Goal: Task Accomplishment & Management: Use online tool/utility

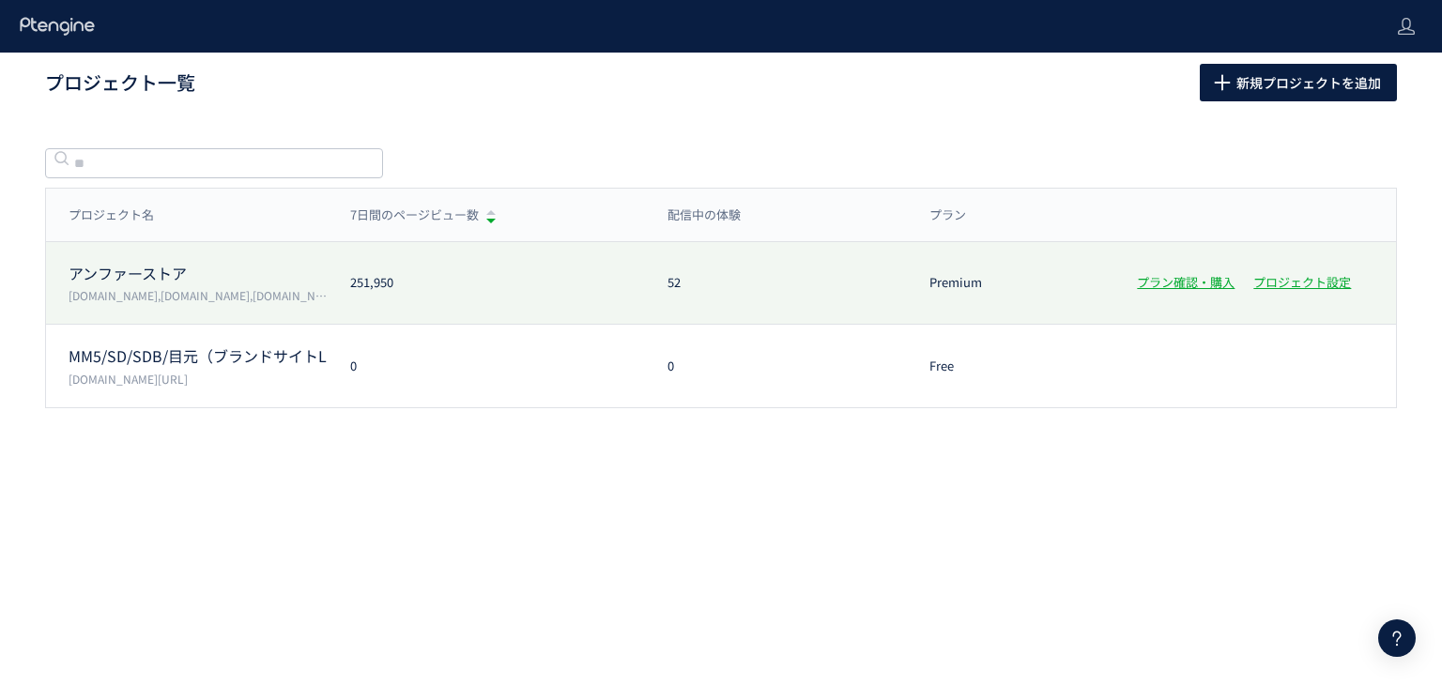
click at [266, 294] on p "[DOMAIN_NAME],[DOMAIN_NAME],[DOMAIN_NAME],[DOMAIN_NAME]" at bounding box center [198, 295] width 259 height 16
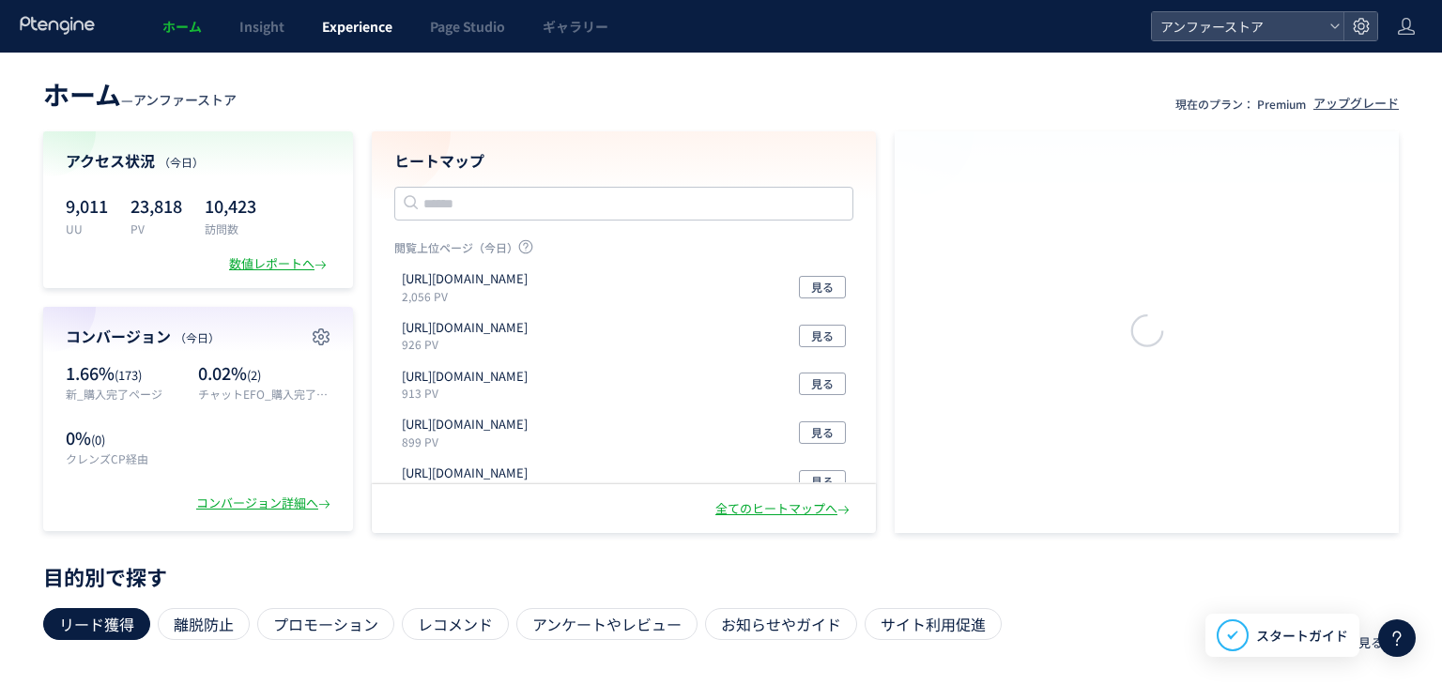
click at [357, 37] on link "Experience" at bounding box center [357, 26] width 108 height 53
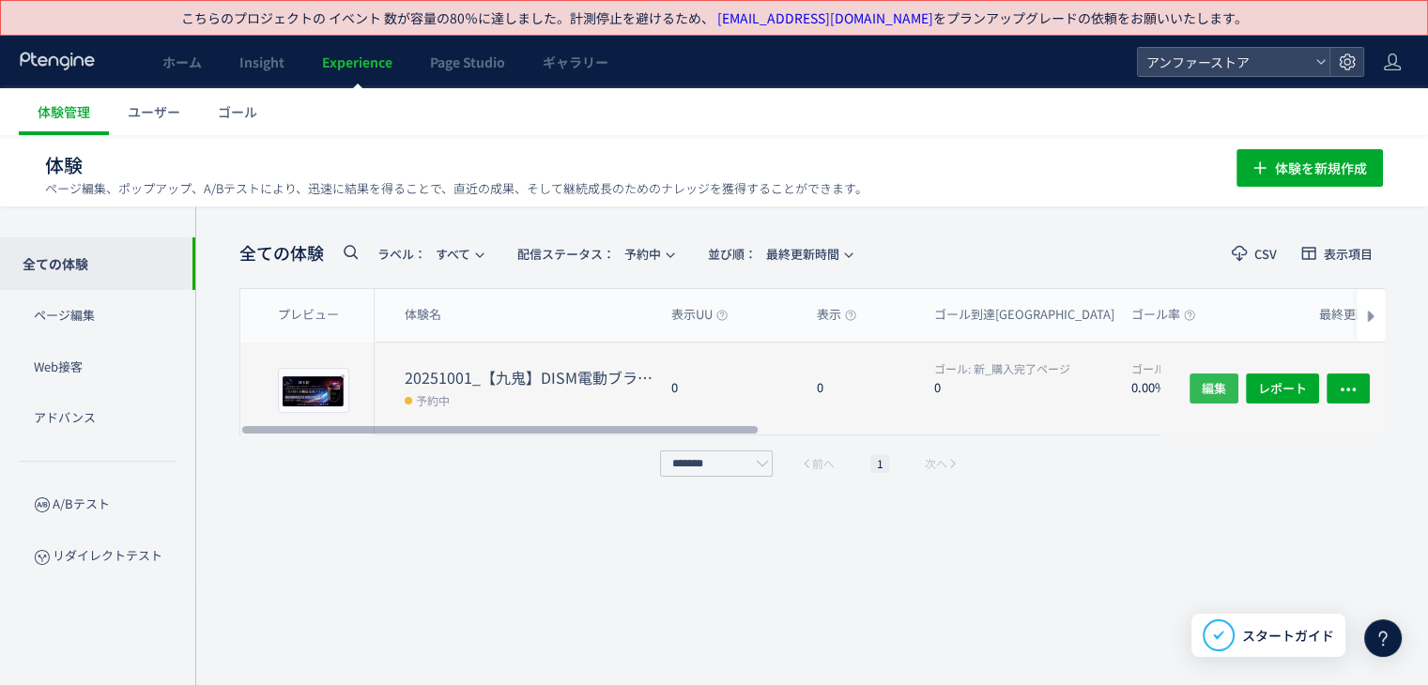
click at [1227, 377] on button "編集" at bounding box center [1213, 389] width 49 height 30
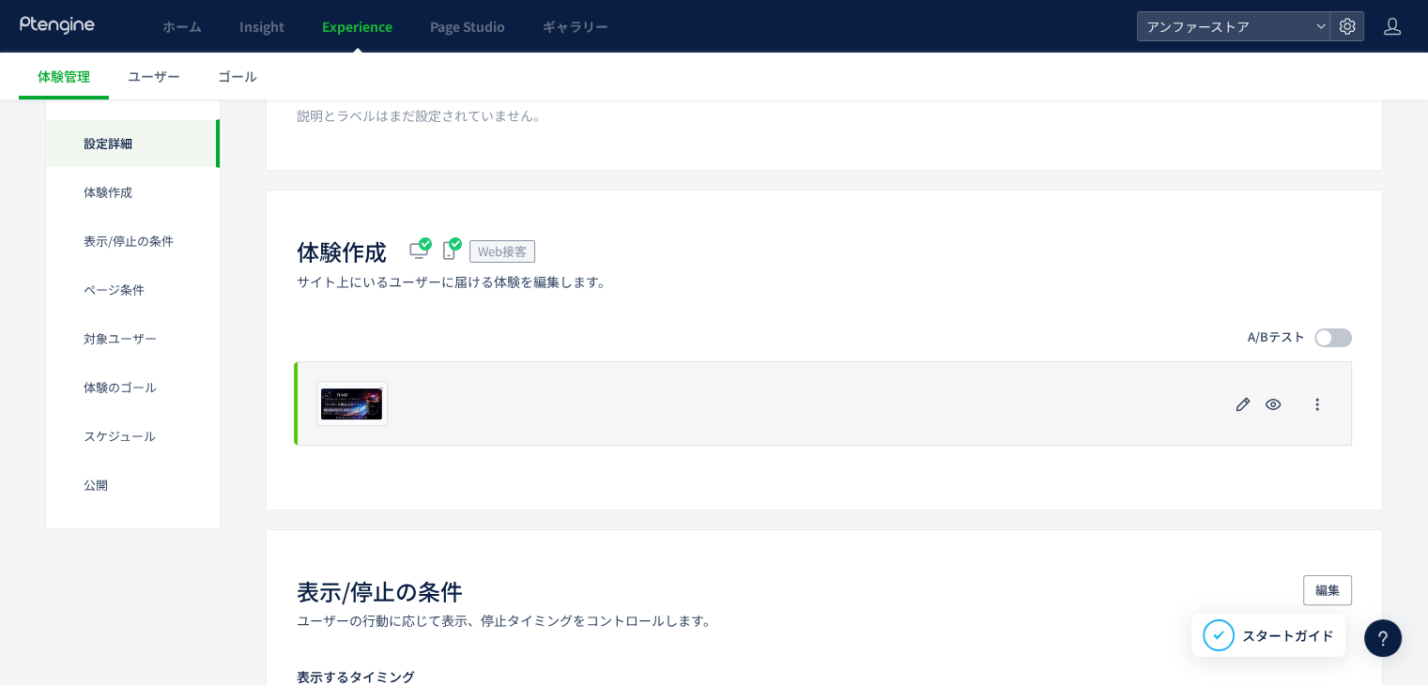
scroll to position [375, 0]
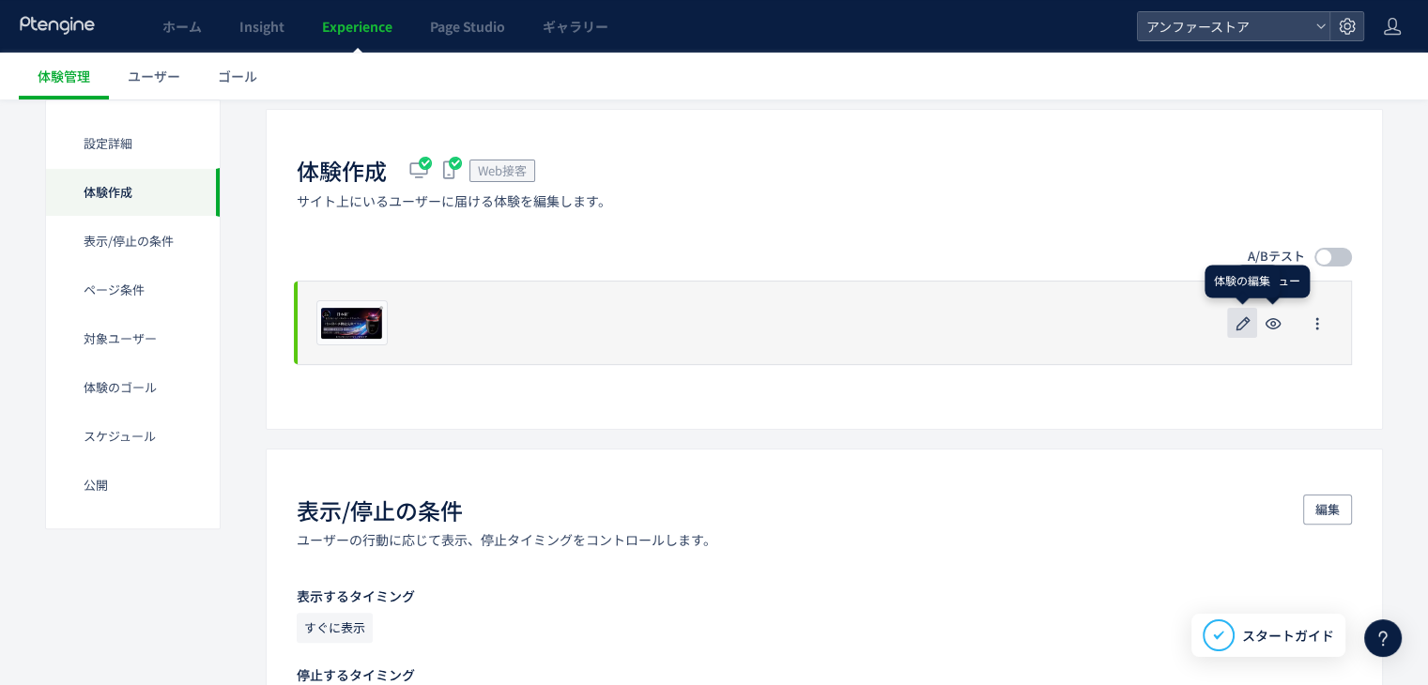
click at [1238, 323] on use "button" at bounding box center [1243, 323] width 14 height 14
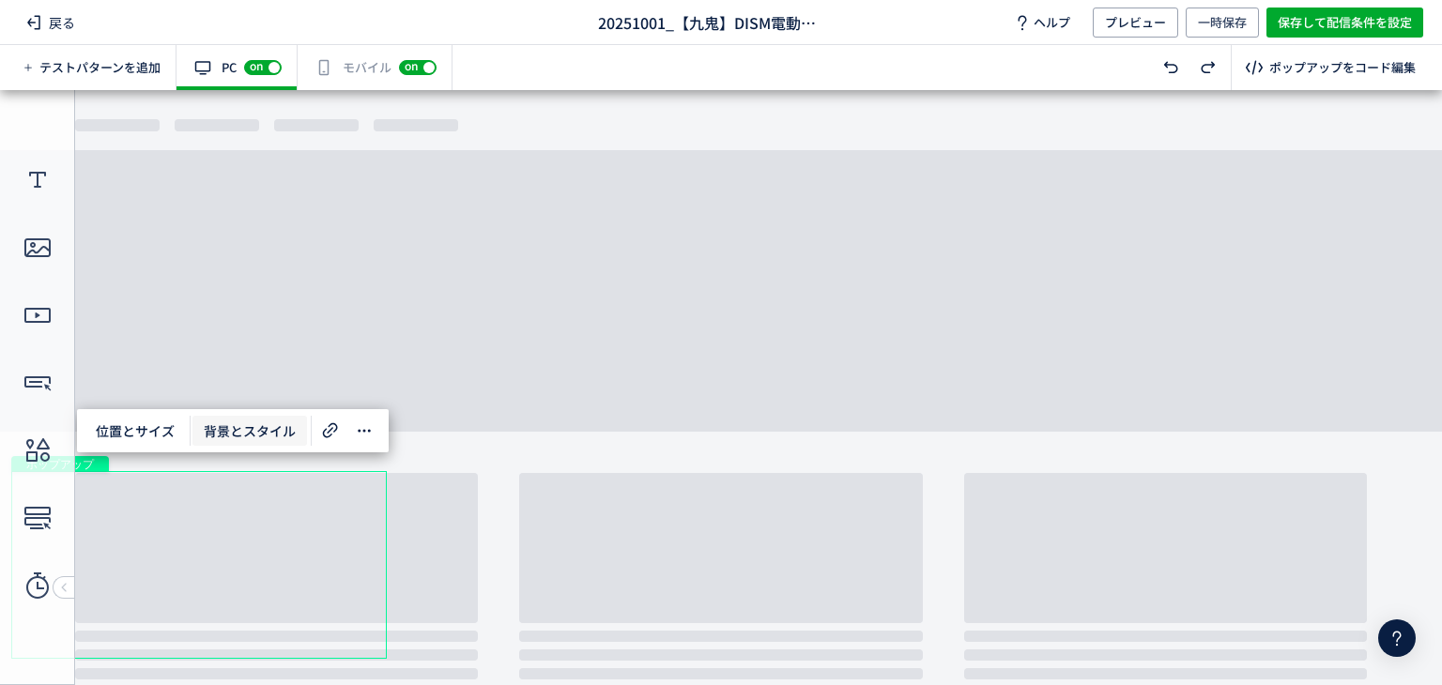
click at [255, 421] on span "背景とスタイル" at bounding box center [249, 431] width 115 height 30
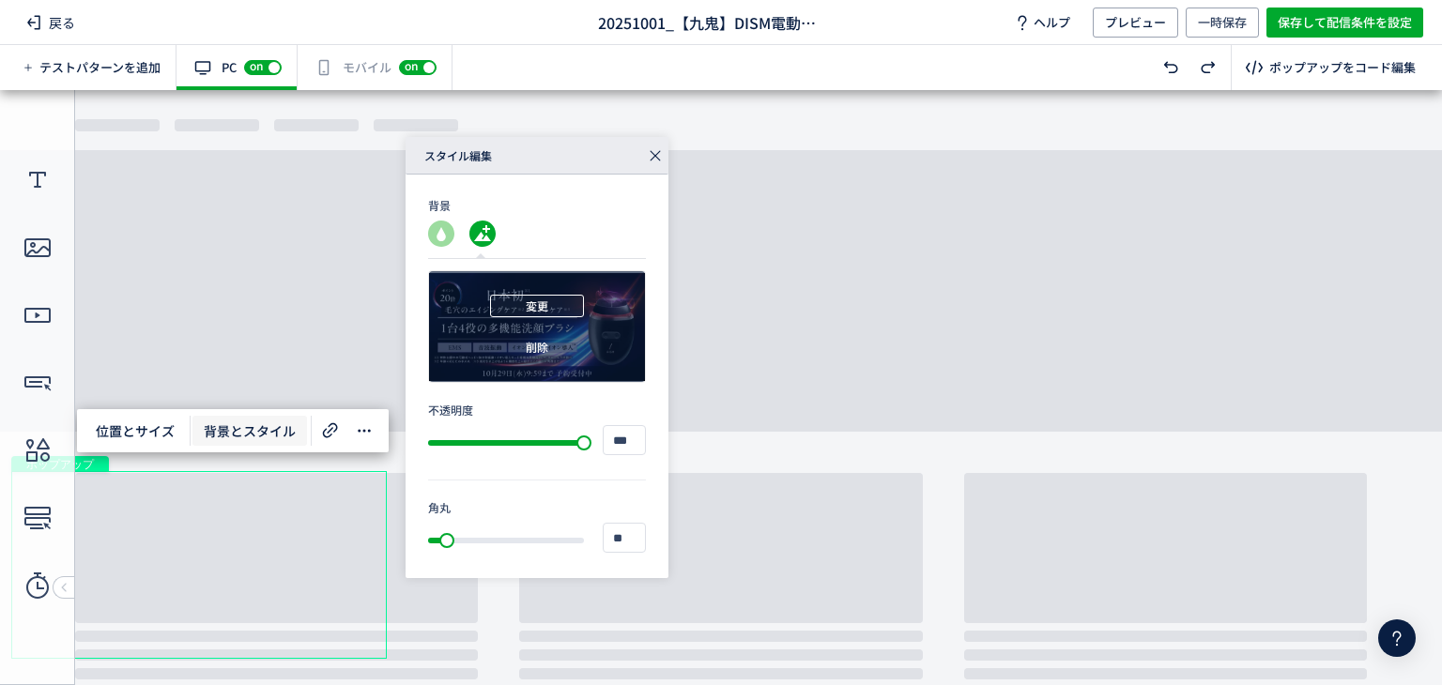
click at [536, 306] on span "変更" at bounding box center [537, 306] width 23 height 23
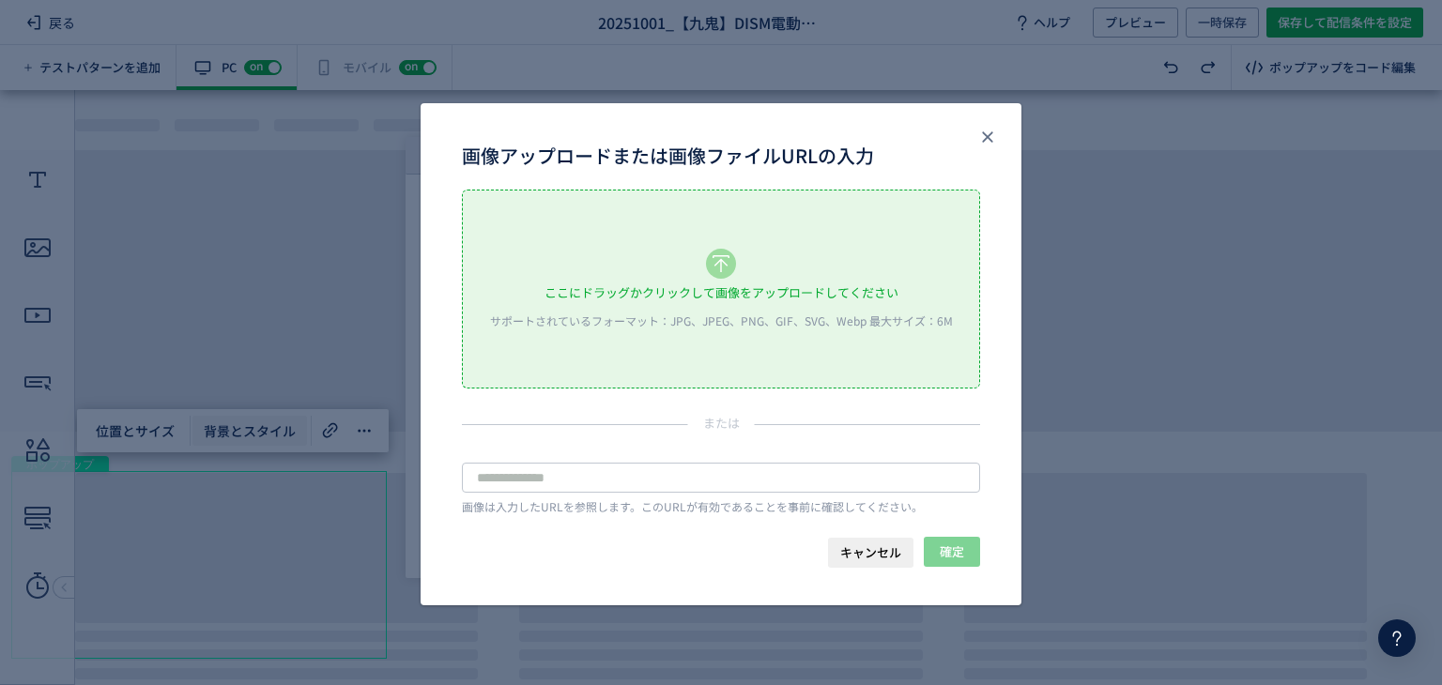
click at [691, 298] on div "ここにドラッグかクリックして画像をアップロードしてください" at bounding box center [721, 293] width 354 height 28
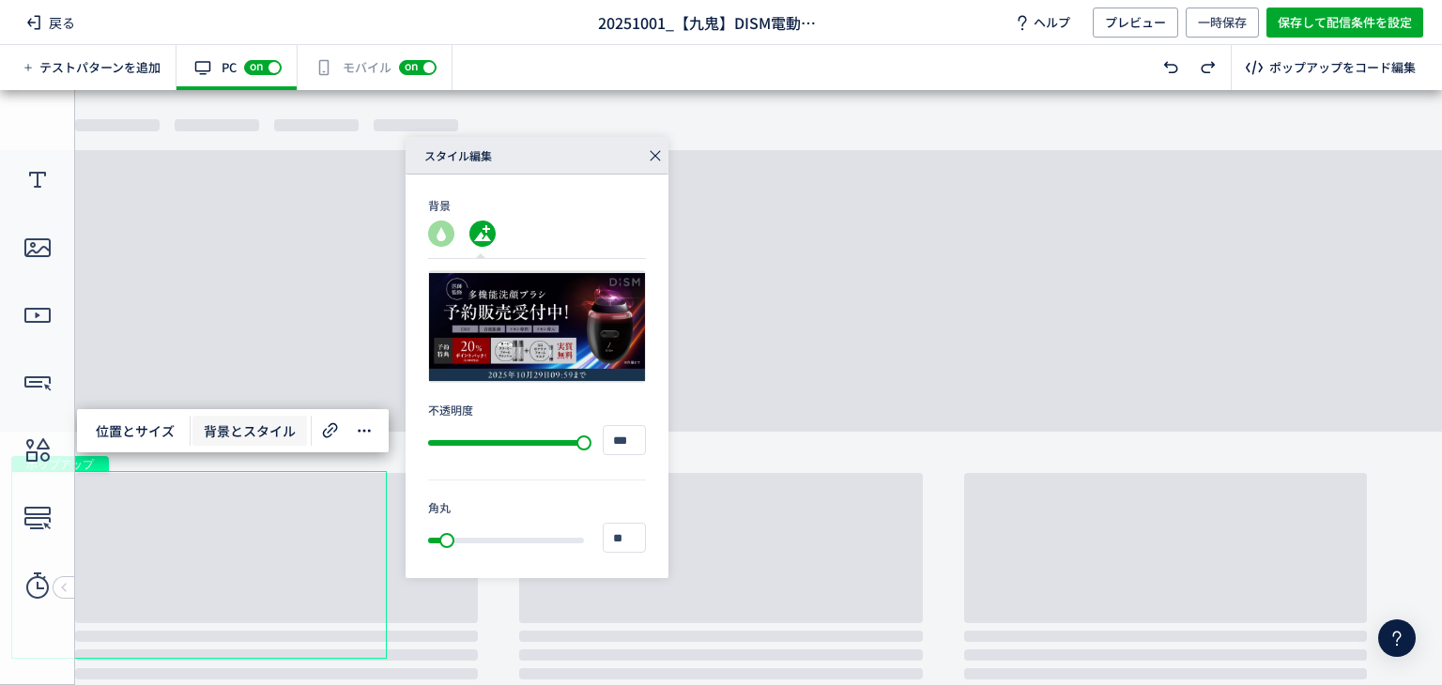
click at [353, 78] on div "有効な編集箇所が確認されません モバイル off on" at bounding box center [375, 67] width 155 height 45
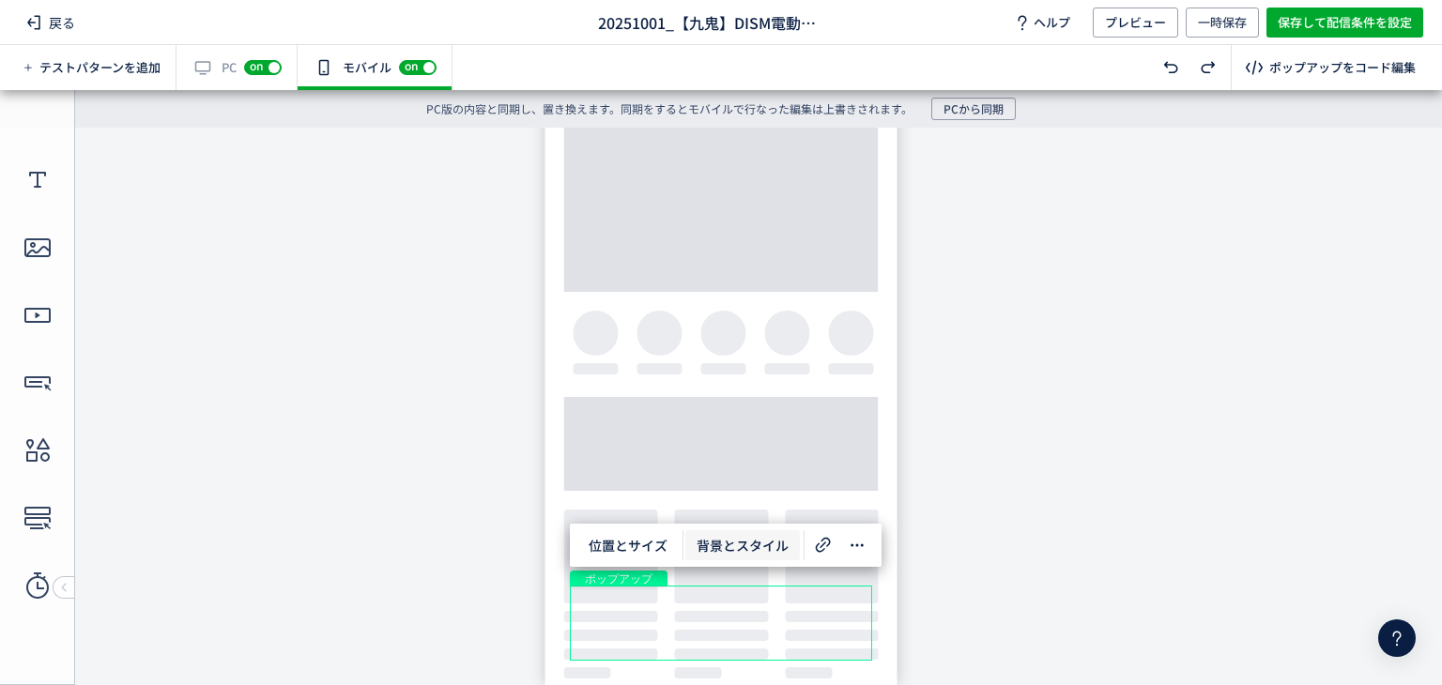
click at [761, 548] on span "背景とスタイル" at bounding box center [742, 545] width 115 height 30
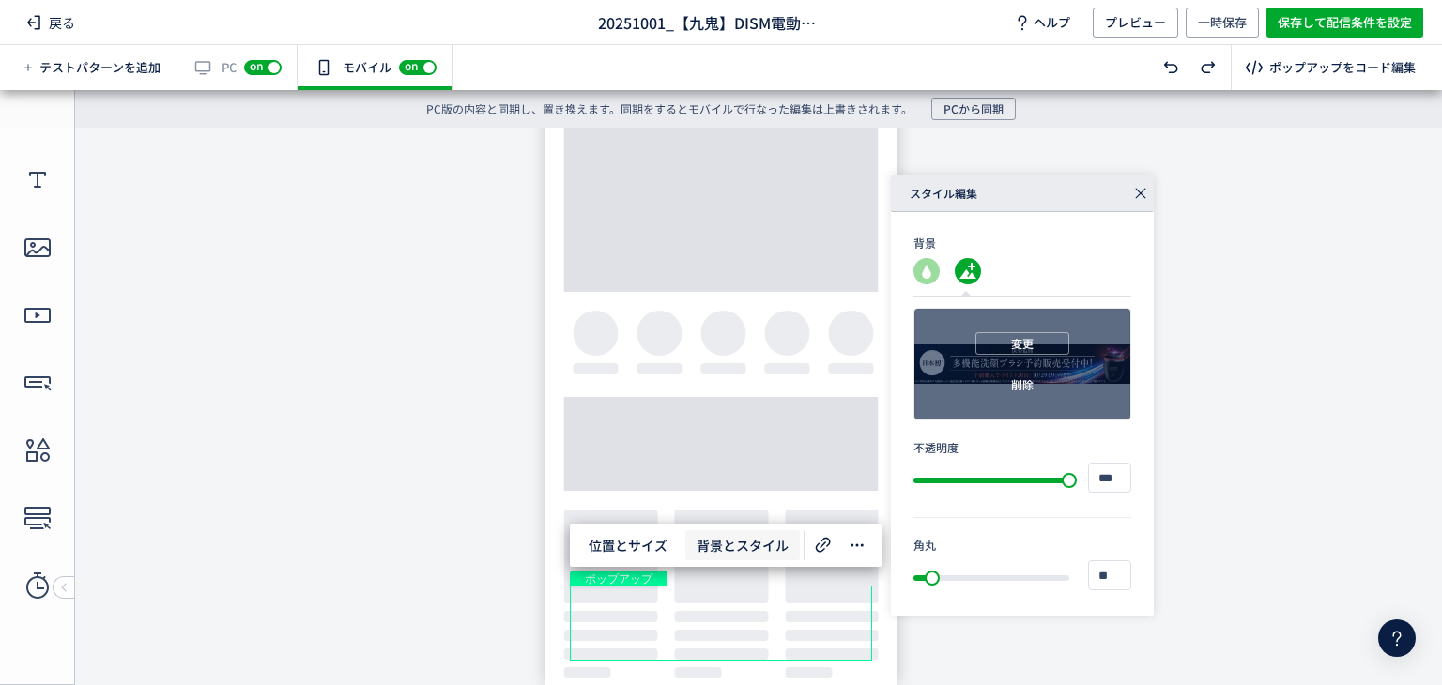
click at [963, 358] on div "変更 削除" at bounding box center [1022, 364] width 216 height 111
click at [987, 347] on button "変更" at bounding box center [1022, 343] width 94 height 23
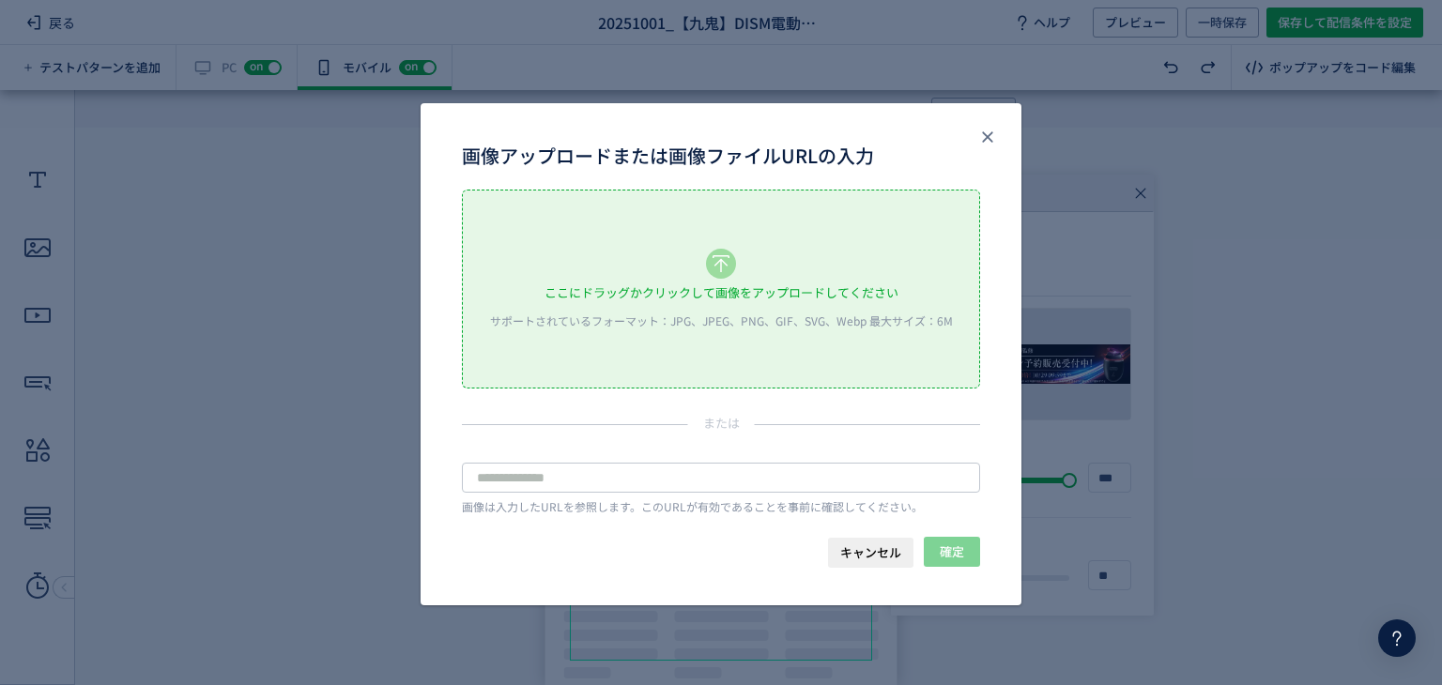
click at [726, 294] on div "ここにドラッグかクリックして画像をアップロードしてください" at bounding box center [721, 293] width 354 height 28
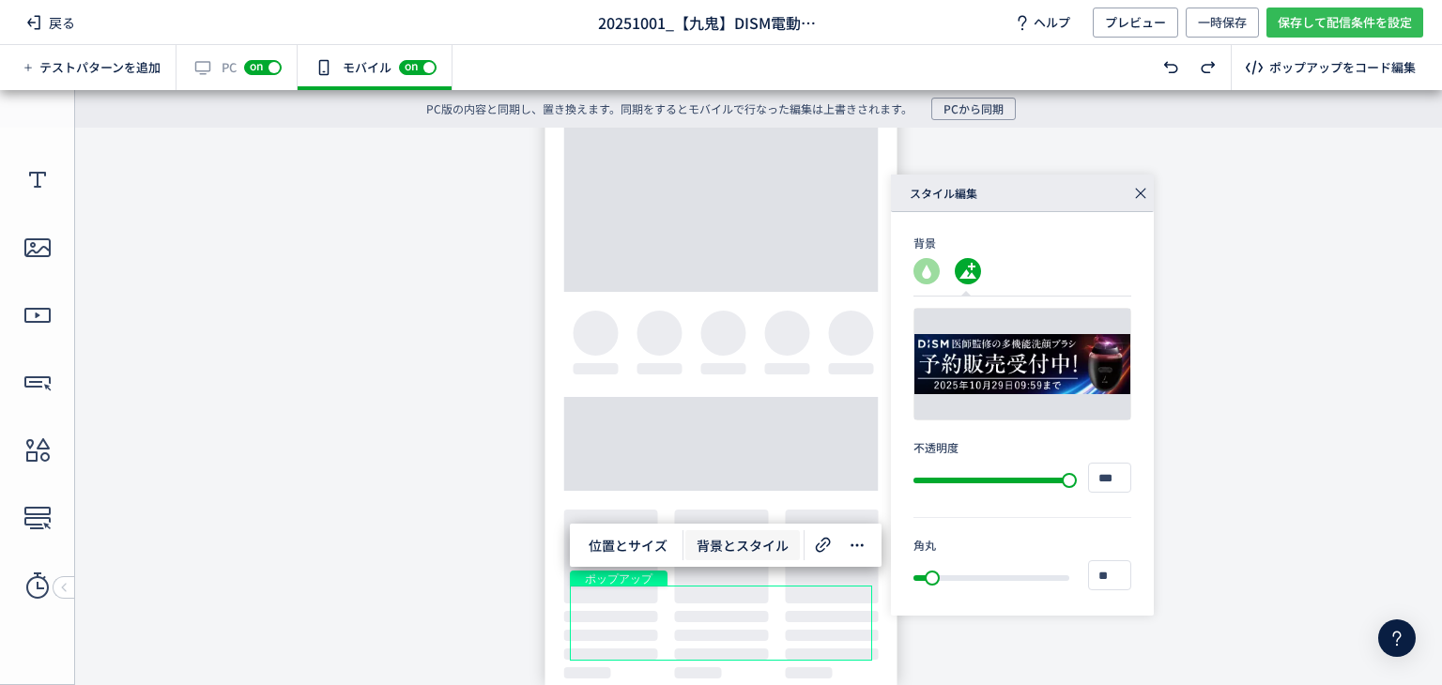
click at [1307, 27] on span "保存して配信条件を設定" at bounding box center [1345, 23] width 134 height 30
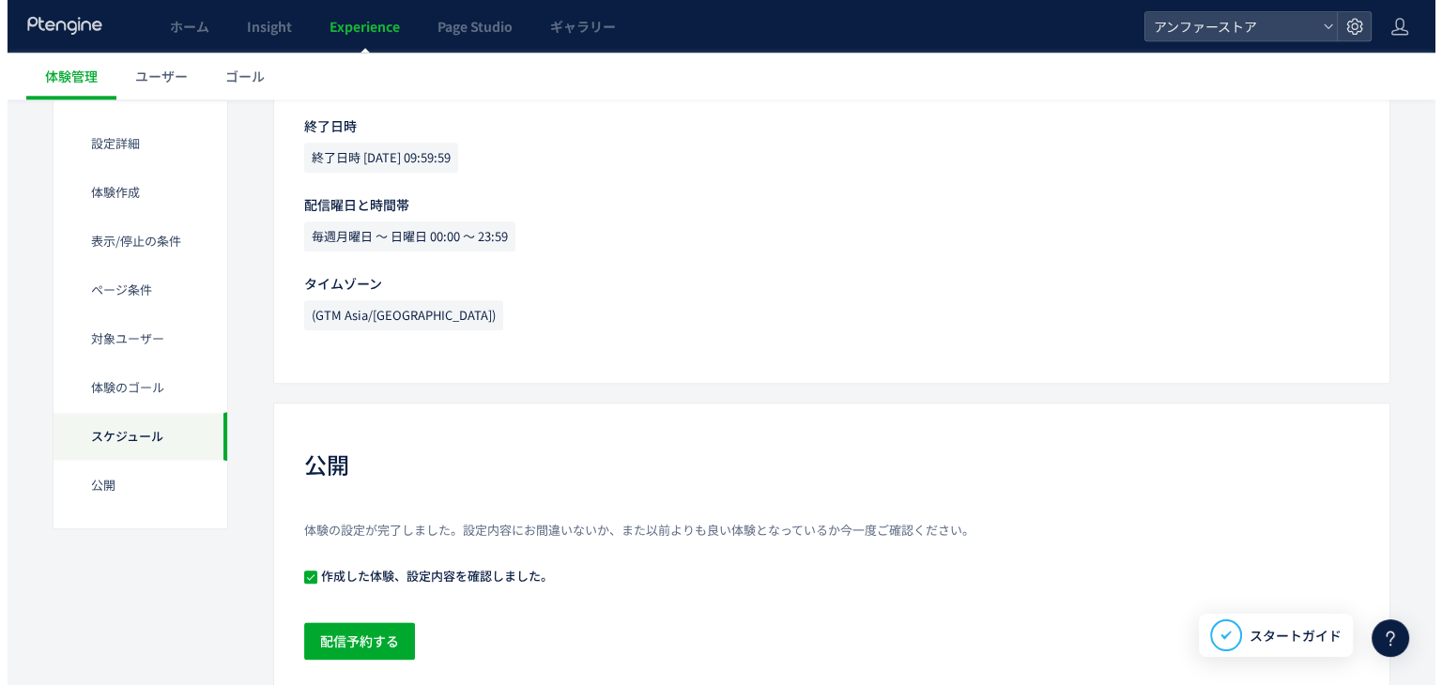
scroll to position [2154, 0]
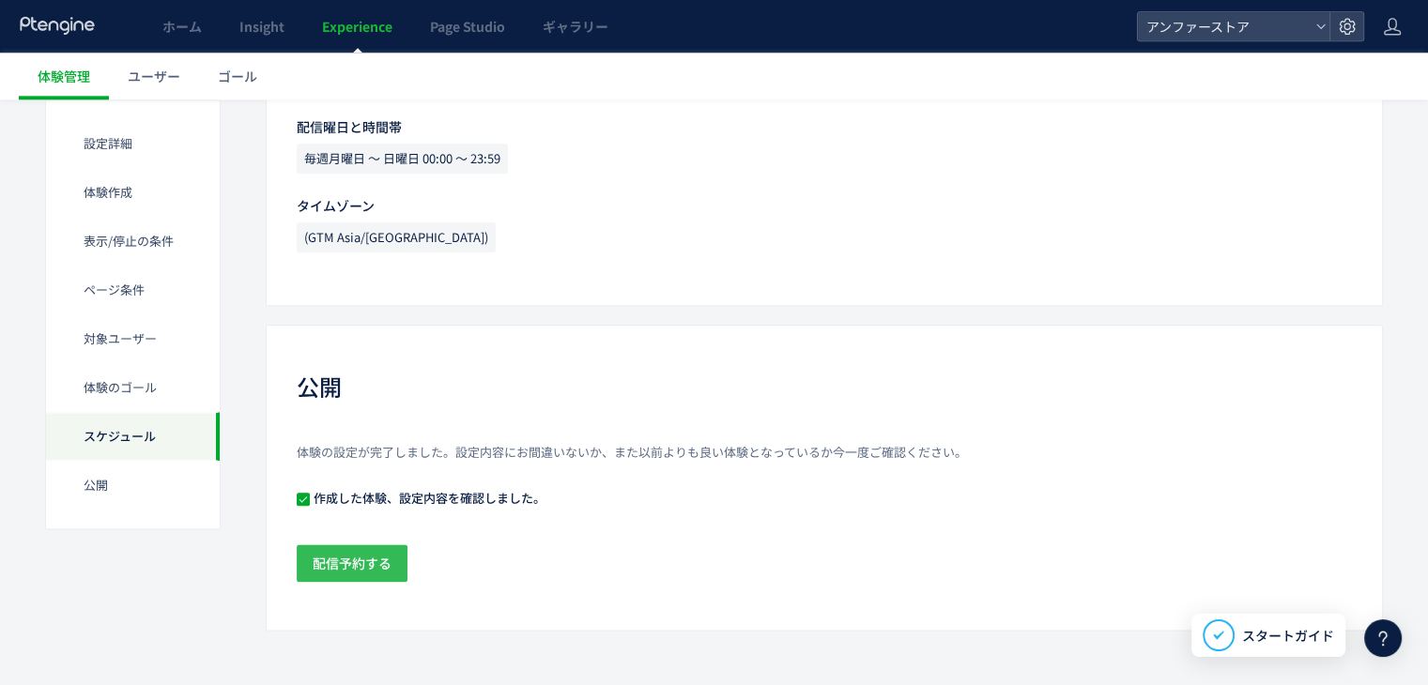
click at [347, 561] on span "配信予約する" at bounding box center [352, 563] width 79 height 38
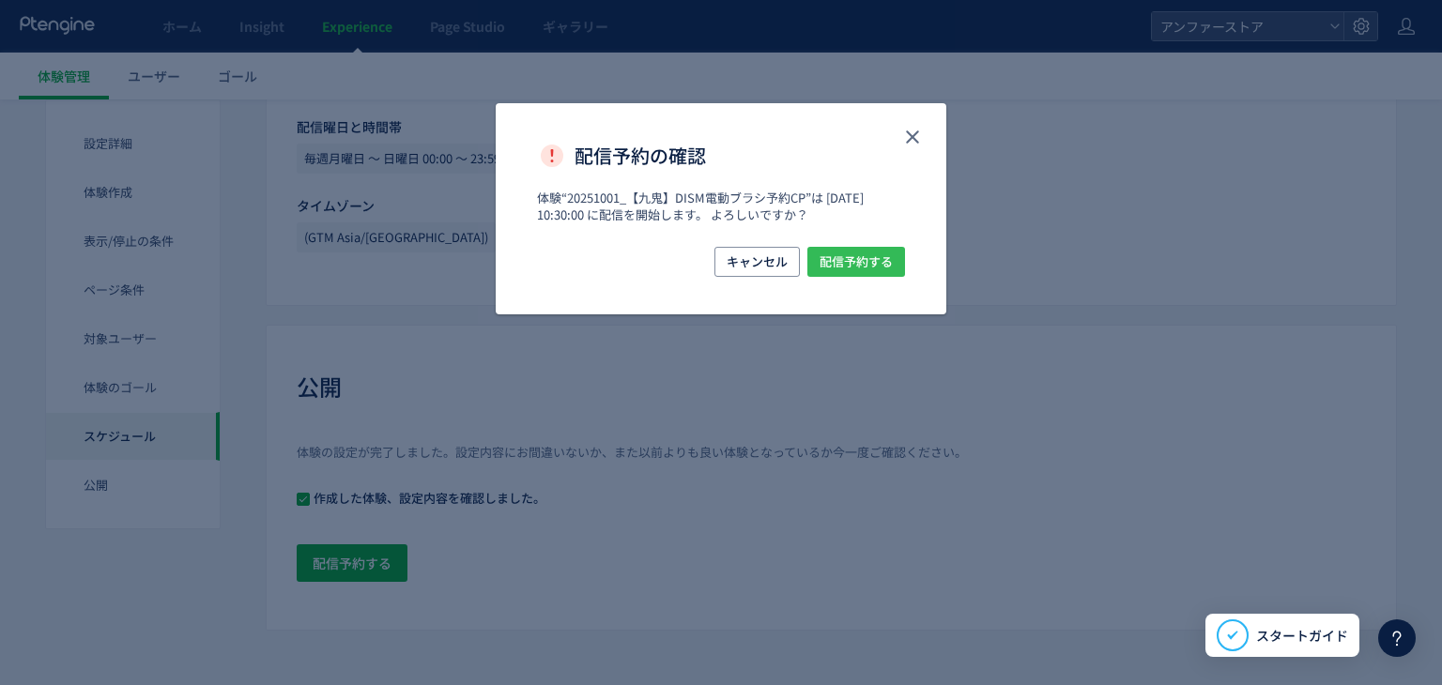
click at [867, 263] on span "配信予約する" at bounding box center [855, 262] width 73 height 30
